Goal: Task Accomplishment & Management: Complete application form

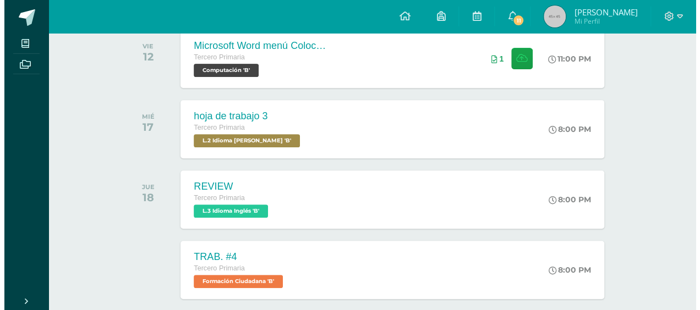
scroll to position [216, 0]
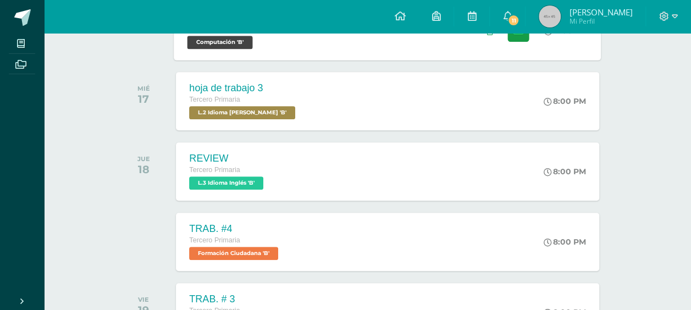
click at [347, 46] on div "Microsoft Word menú Colocación de márgenes Tercero Primaria Computación 'B' 11:…" at bounding box center [387, 30] width 427 height 59
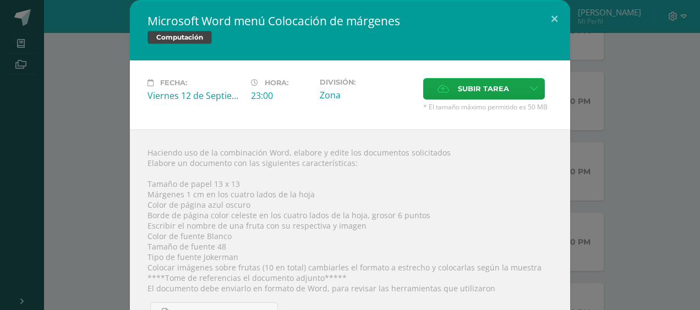
scroll to position [102, 0]
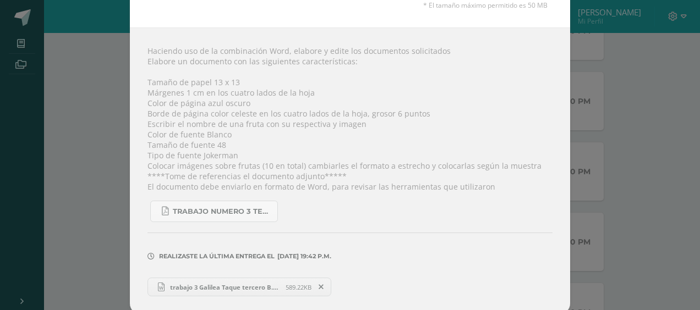
click at [274, 283] on span "trabajo 3 Galilea Taque tercero B.docx" at bounding box center [224, 287] width 121 height 8
click at [318, 284] on icon at bounding box center [320, 287] width 5 height 8
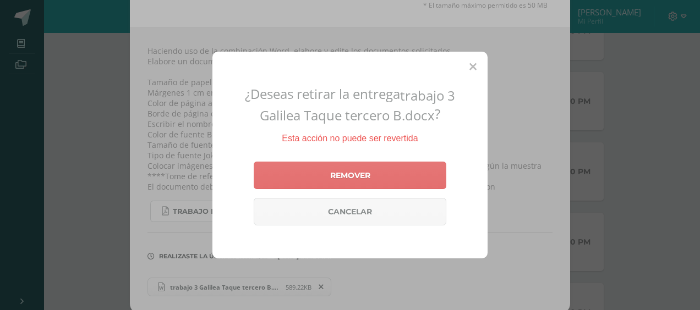
click at [383, 177] on link "Remover" at bounding box center [350, 176] width 193 height 28
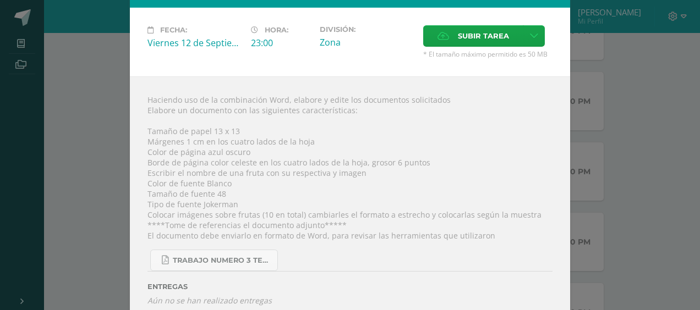
scroll to position [52, 0]
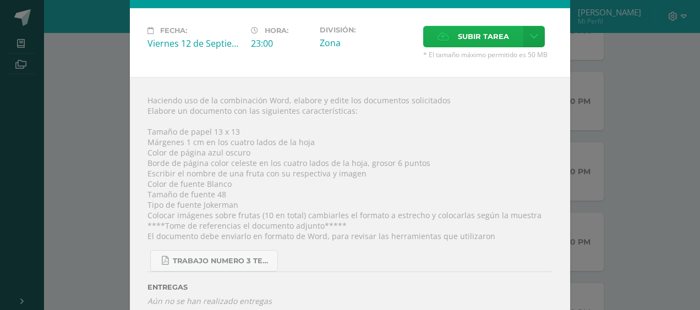
click at [494, 41] on span "Subir tarea" at bounding box center [483, 36] width 51 height 20
click at [0, 0] on input "Subir tarea" at bounding box center [0, 0] width 0 height 0
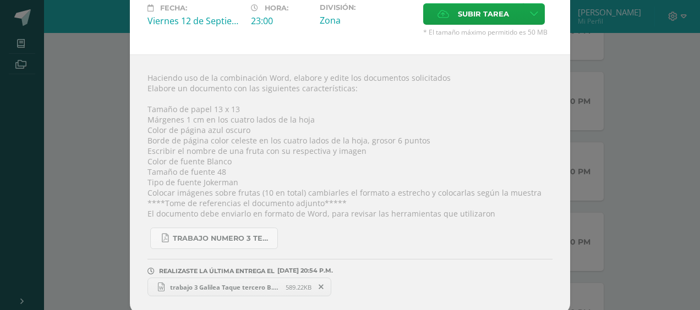
click at [320, 282] on span at bounding box center [321, 287] width 19 height 12
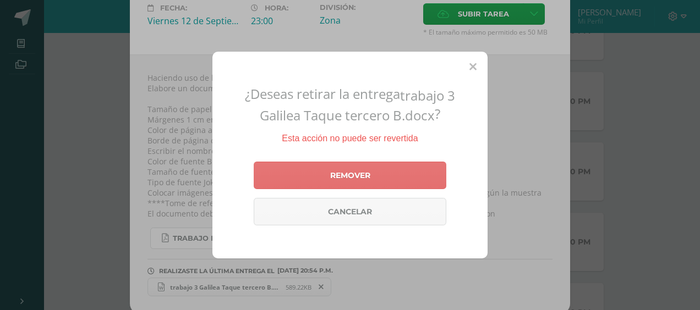
click at [382, 179] on link "Remover" at bounding box center [350, 176] width 193 height 28
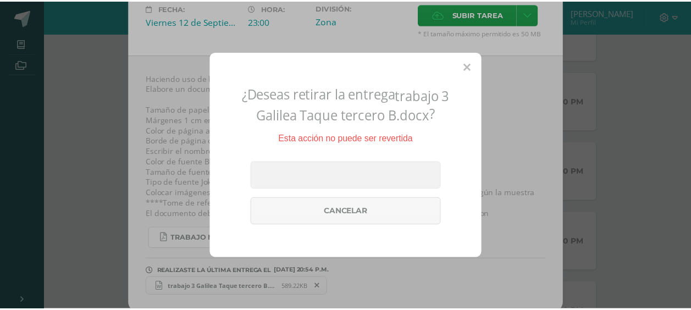
scroll to position [63, 0]
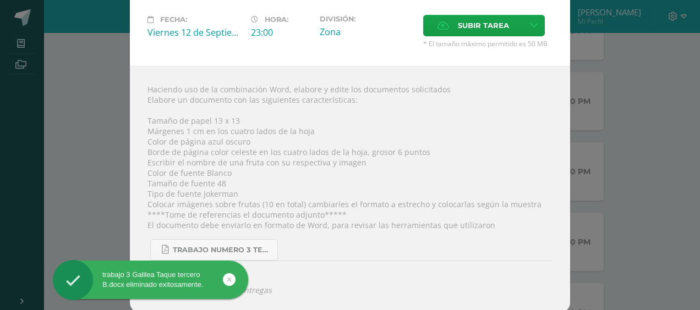
click at [130, 64] on div "Fecha: [DATE] Hora: 23:00 División: Zona Subir tarea Cancelar" at bounding box center [350, 31] width 440 height 69
click at [620, 89] on div "Microsoft Word menú Colocación de márgenes Computación Fecha: [DATE] Hora: 23:0…" at bounding box center [349, 125] width 691 height 377
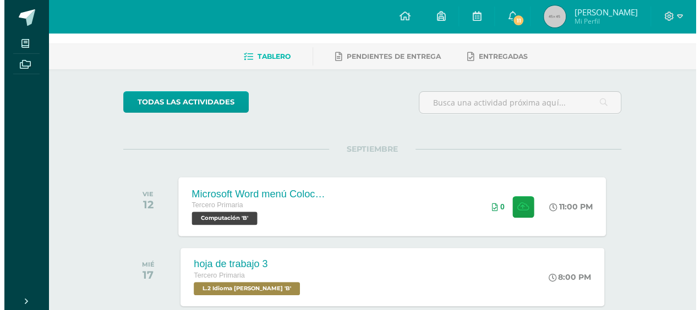
scroll to position [39, 0]
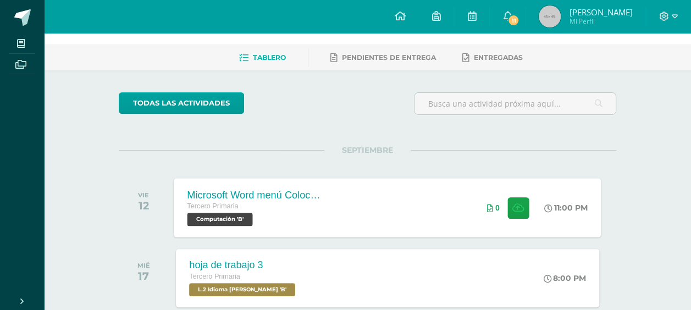
click at [380, 216] on div "Microsoft Word menú Colocación de márgenes Tercero Primaria Computación 'B' 11:…" at bounding box center [387, 207] width 427 height 59
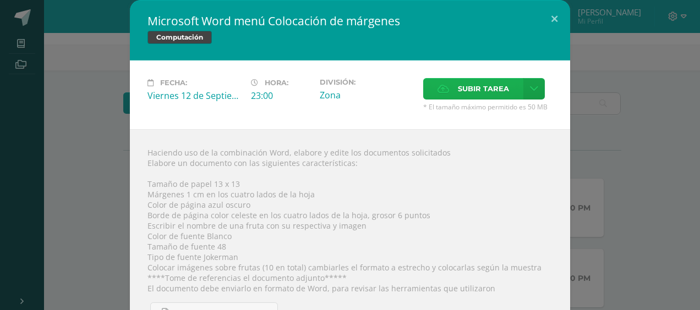
click at [493, 87] on span "Subir tarea" at bounding box center [483, 89] width 51 height 20
click at [0, 0] on input "Subir tarea" at bounding box center [0, 0] width 0 height 0
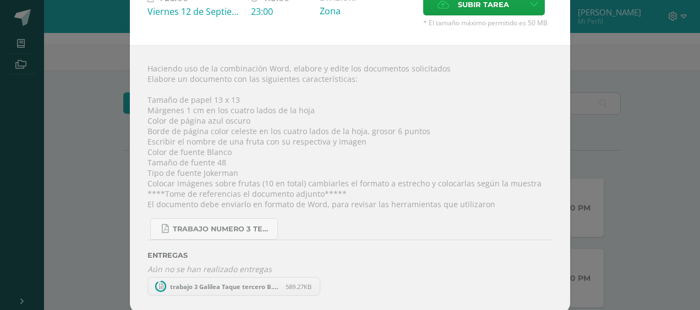
scroll to position [75, 0]
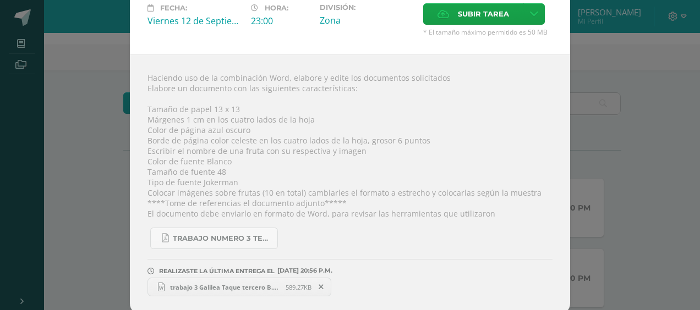
click at [197, 284] on span "trabajo 3 Galilea Taque tercero B.docx" at bounding box center [224, 287] width 121 height 8
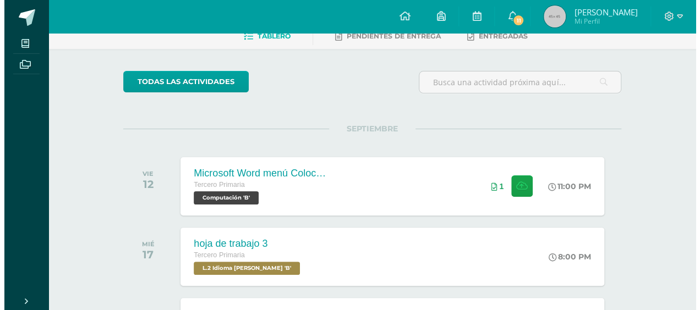
scroll to position [61, 0]
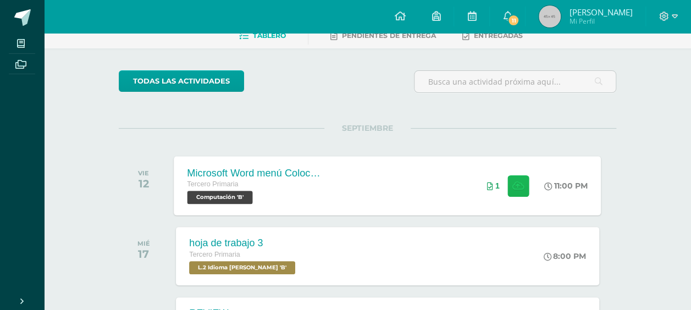
click at [512, 190] on button at bounding box center [518, 185] width 21 height 21
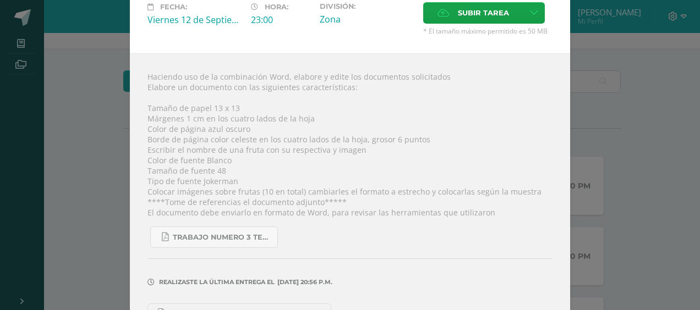
scroll to position [102, 0]
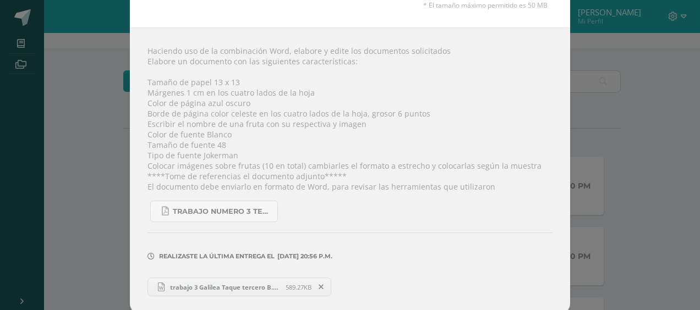
click at [258, 285] on span "trabajo 3 Galilea Taque tercero B.docx" at bounding box center [224, 287] width 121 height 8
